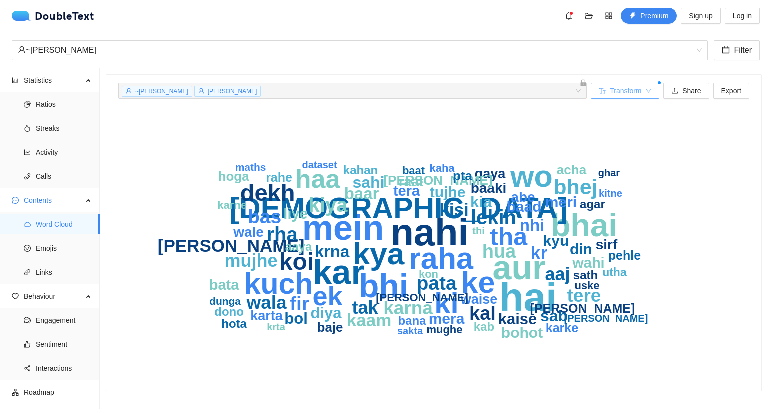
click at [633, 91] on span "Transform" at bounding box center [625, 90] width 31 height 11
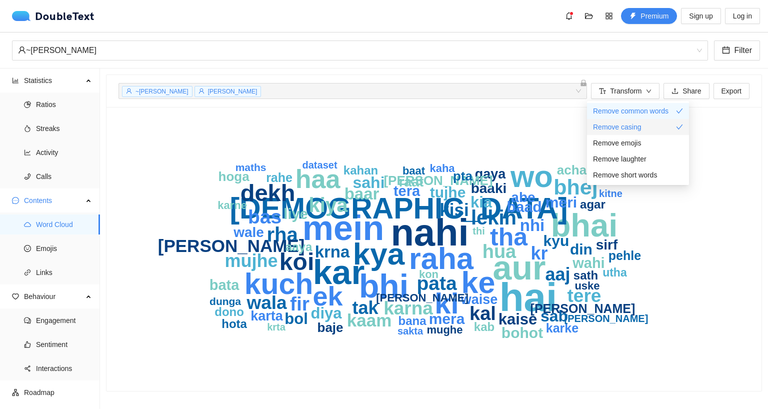
click at [645, 128] on div "Remove casing" at bounding box center [638, 126] width 90 height 11
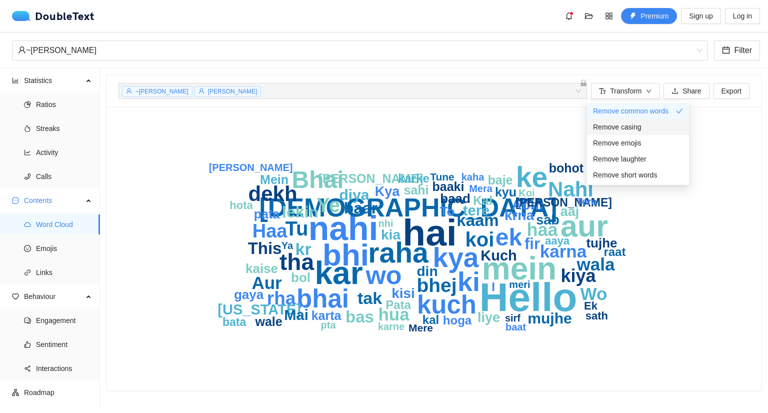
click at [649, 124] on div "Remove casing" at bounding box center [638, 126] width 90 height 11
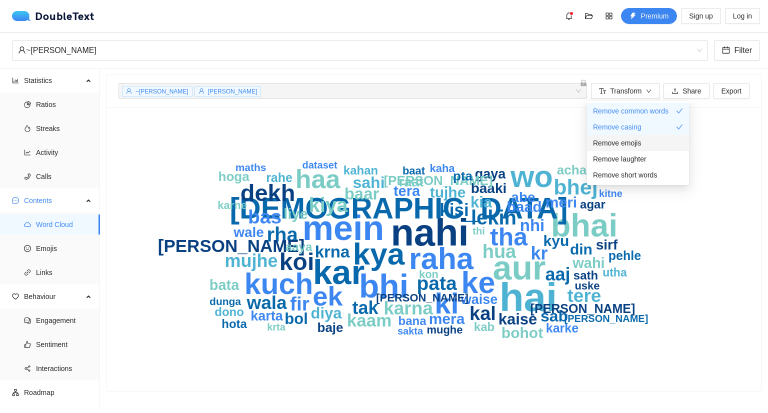
click at [643, 140] on div "Remove emojis" at bounding box center [638, 142] width 90 height 11
click at [642, 158] on span "Remove laughter" at bounding box center [619, 158] width 53 height 11
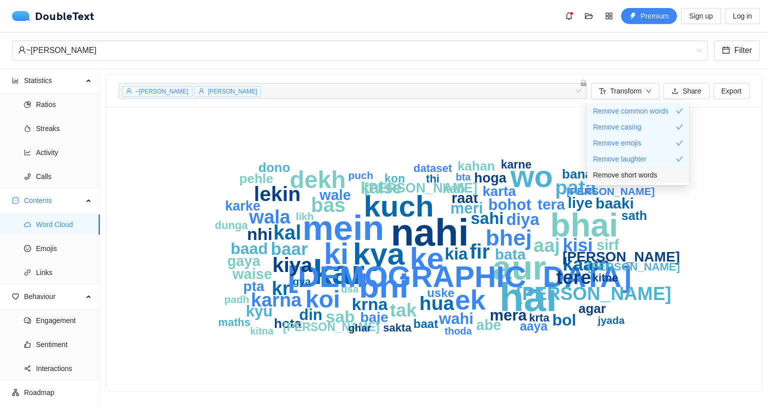
click at [653, 175] on span "Remove short words" at bounding box center [625, 174] width 64 height 11
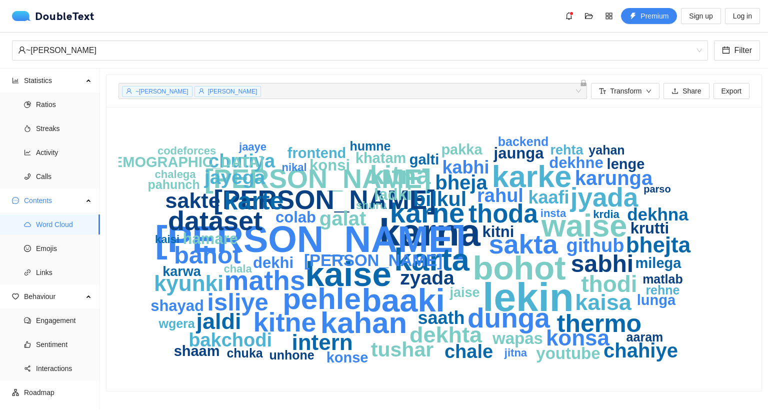
click at [422, 124] on icon "lekin [PERSON_NAME] kaise bohot baaki waise karta karke pehle kahan karne maths…" at bounding box center [429, 249] width 623 height 260
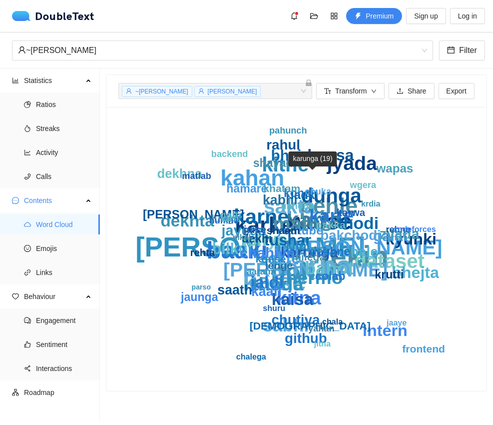
click at [308, 186] on g "lekin [PERSON_NAME] kaise bohot baaki waise karta karke pehle kahan karne maths…" at bounding box center [290, 242] width 310 height 235
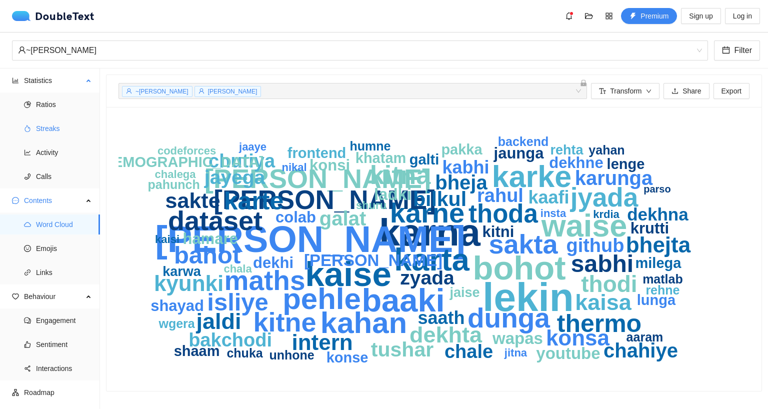
click at [54, 130] on span "Streaks" at bounding box center [64, 128] width 56 height 20
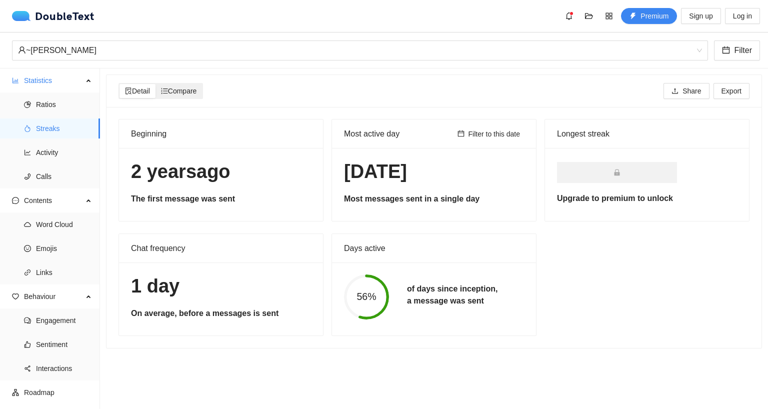
click at [197, 93] on span "Compare" at bounding box center [179, 91] width 36 height 8
click at [155, 84] on input "Compare" at bounding box center [155, 84] width 0 height 0
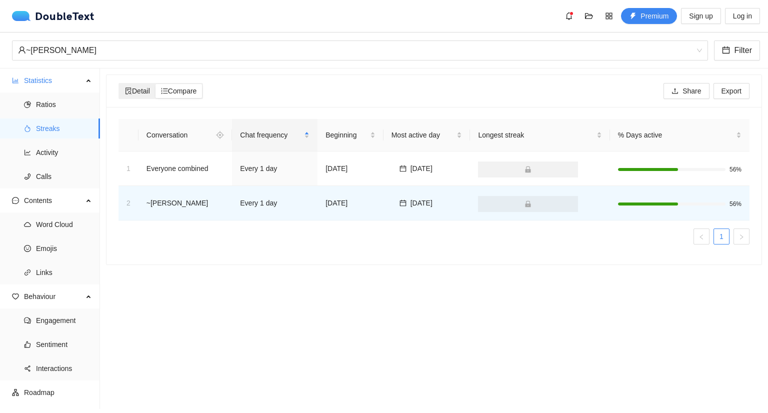
click at [132, 87] on span "Detail" at bounding box center [137, 91] width 25 height 8
click at [119, 84] on input "Detail" at bounding box center [119, 84] width 0 height 0
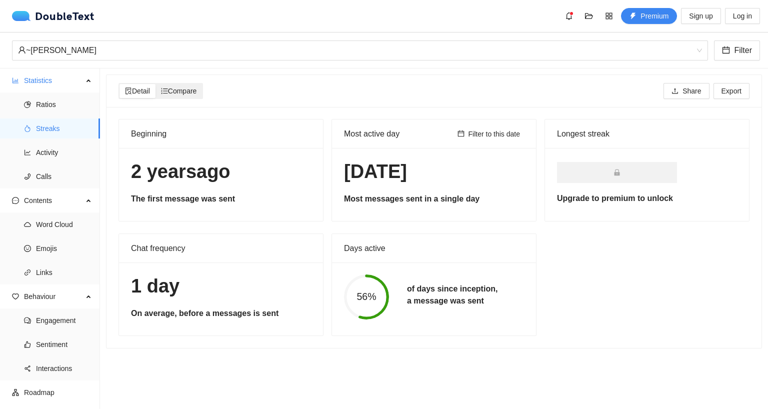
click at [184, 93] on span "Compare" at bounding box center [179, 91] width 36 height 8
click at [155, 84] on input "Compare" at bounding box center [155, 84] width 0 height 0
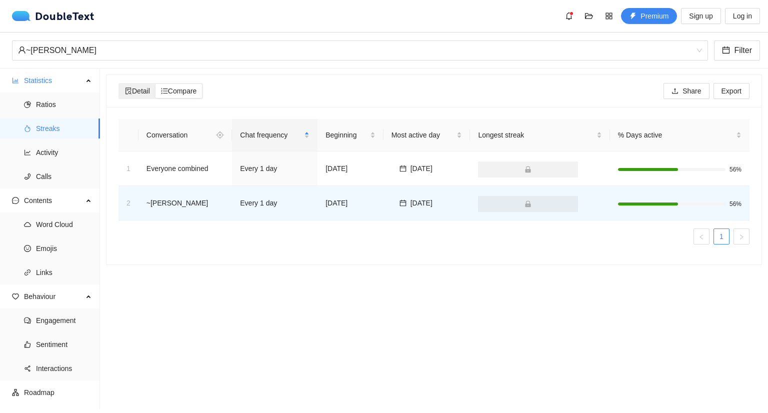
click at [132, 85] on div "Detail" at bounding box center [137, 91] width 36 height 14
click at [119, 84] on input "Detail" at bounding box center [119, 84] width 0 height 0
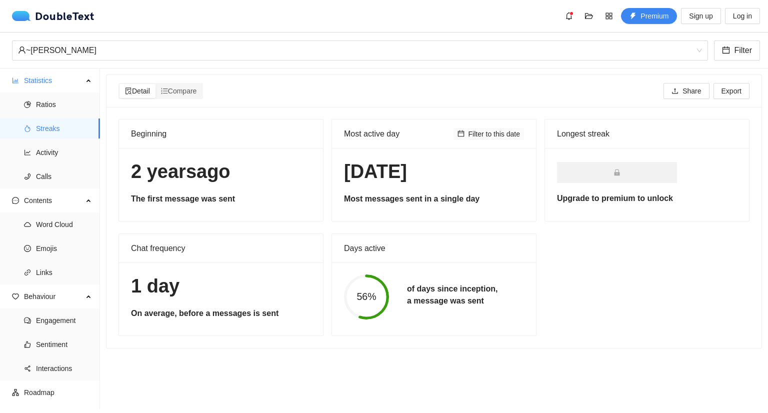
click at [500, 135] on span "Filter to this date" at bounding box center [494, 133] width 52 height 11
click at [50, 247] on span "Emojis" at bounding box center [64, 248] width 56 height 20
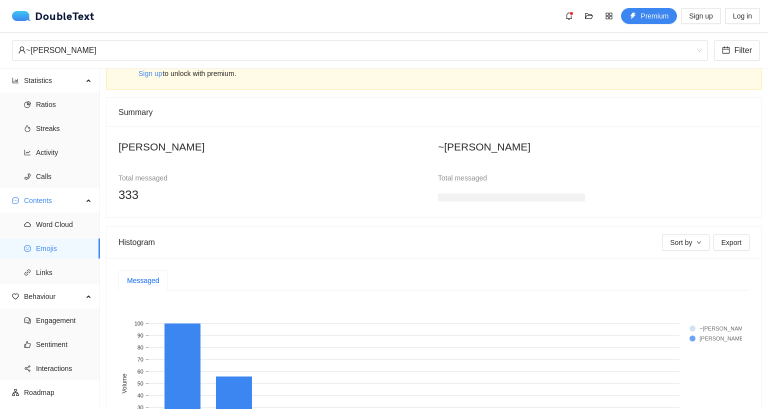
scroll to position [36, 0]
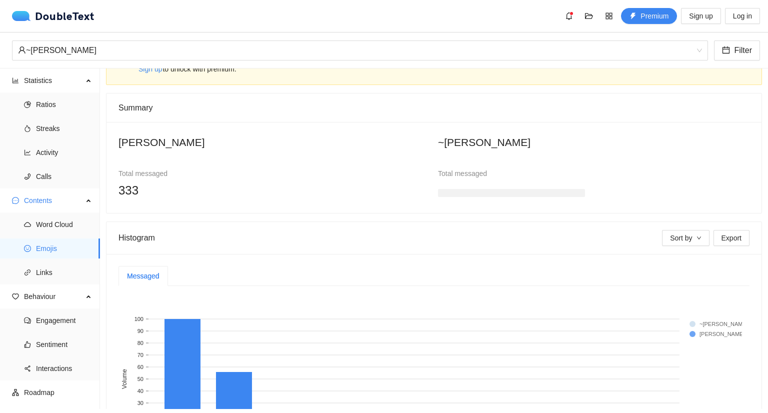
click at [471, 190] on h3 at bounding box center [511, 193] width 147 height 8
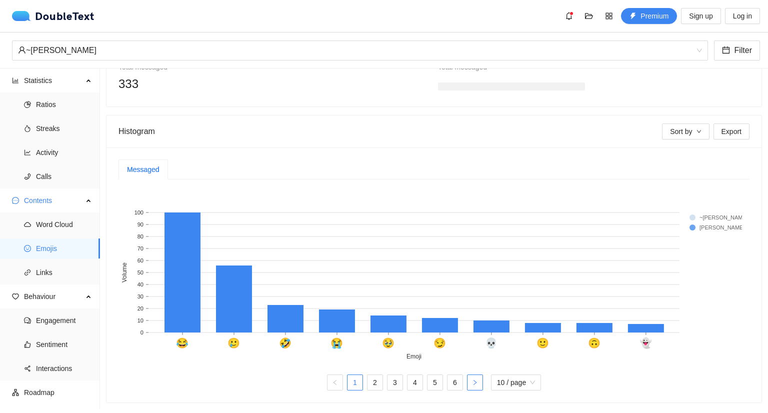
click at [472, 379] on icon "right" at bounding box center [475, 382] width 6 height 6
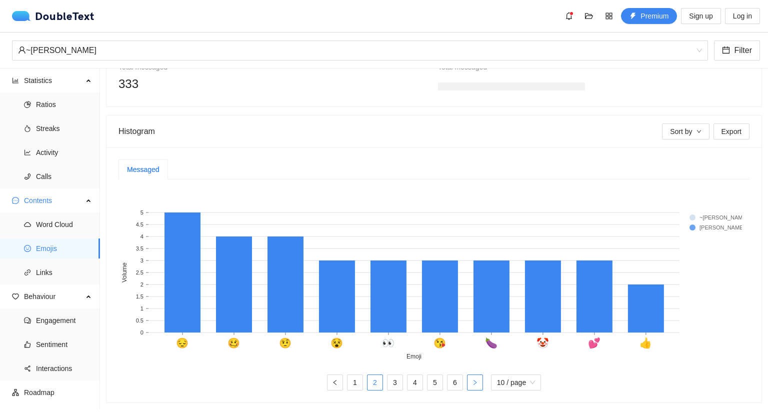
click at [472, 379] on icon "right" at bounding box center [475, 382] width 6 height 6
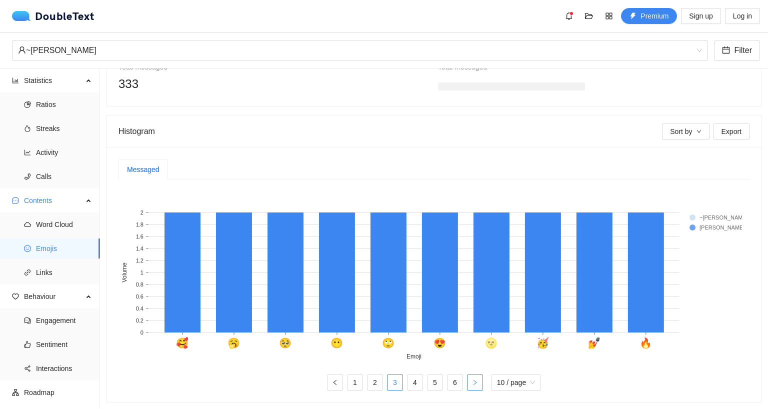
click at [472, 379] on icon "right" at bounding box center [475, 382] width 6 height 6
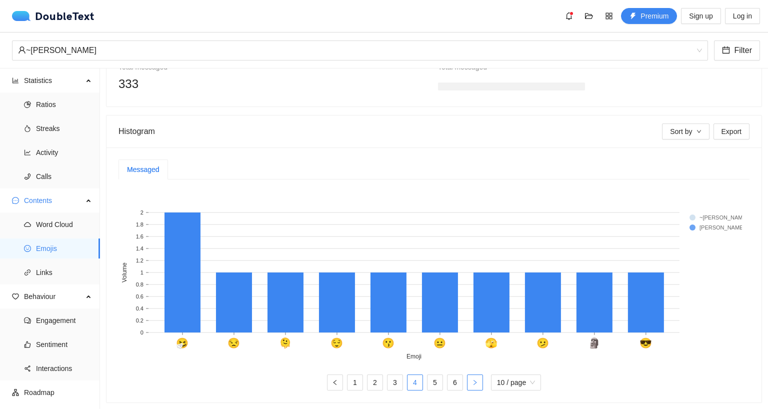
click at [472, 379] on icon "right" at bounding box center [475, 382] width 6 height 6
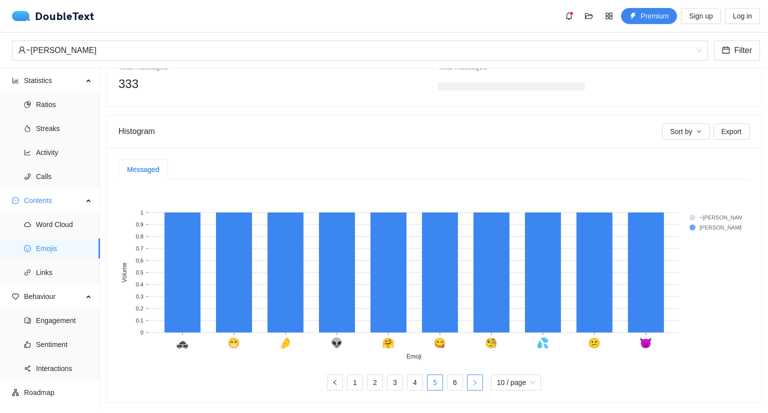
click at [474, 376] on button "button" at bounding box center [475, 382] width 16 height 16
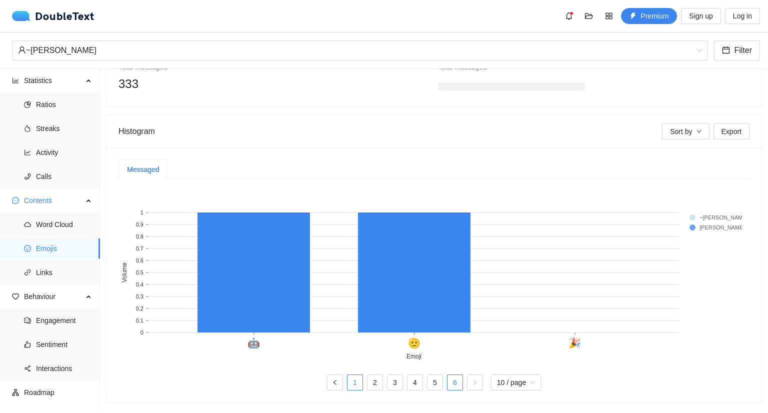
click at [347, 376] on link "1" at bounding box center [354, 382] width 15 height 15
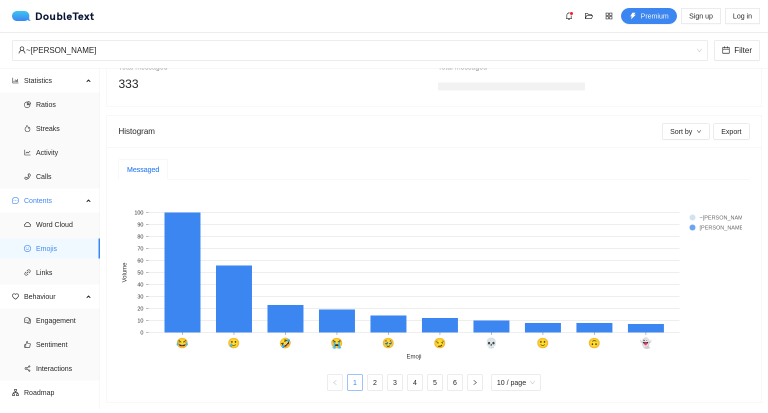
scroll to position [0, 0]
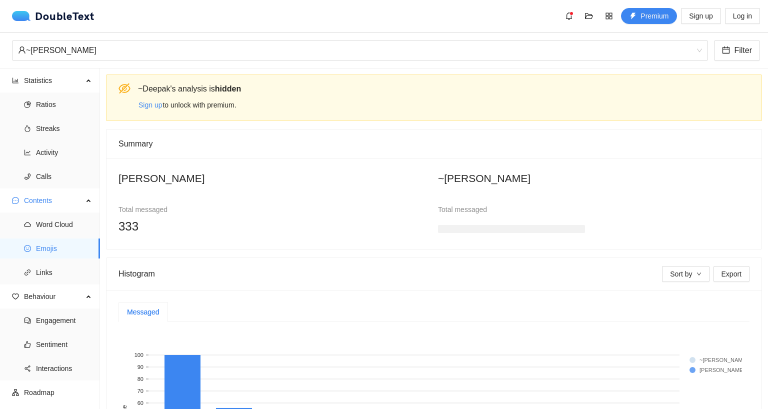
click at [122, 226] on span "333" at bounding box center [128, 225] width 20 height 13
click at [258, 221] on div "333" at bounding box center [191, 226] width 147 height 19
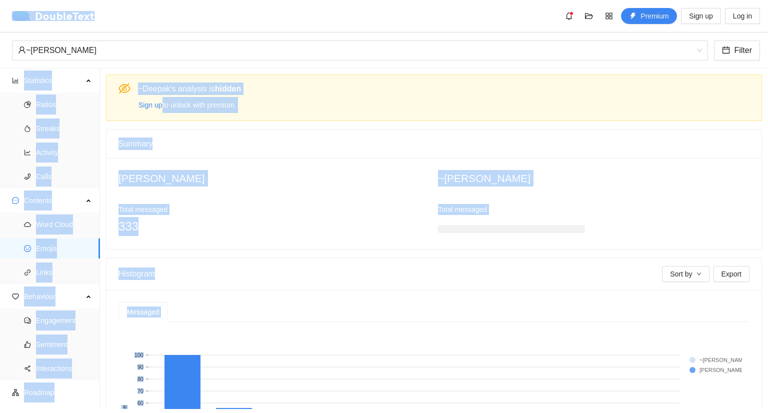
click at [258, 221] on div "333" at bounding box center [191, 226] width 147 height 19
